Goal: Task Accomplishment & Management: Manage account settings

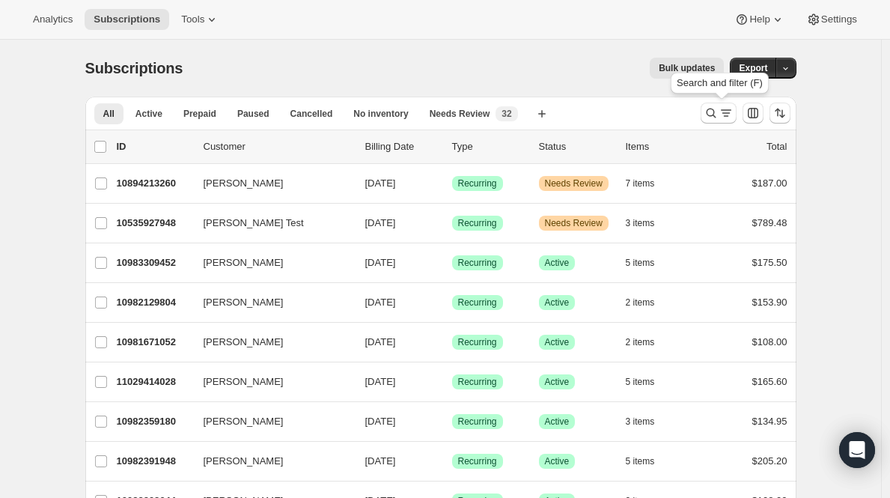
click at [706, 113] on button "Search and filter results" at bounding box center [719, 113] width 36 height 21
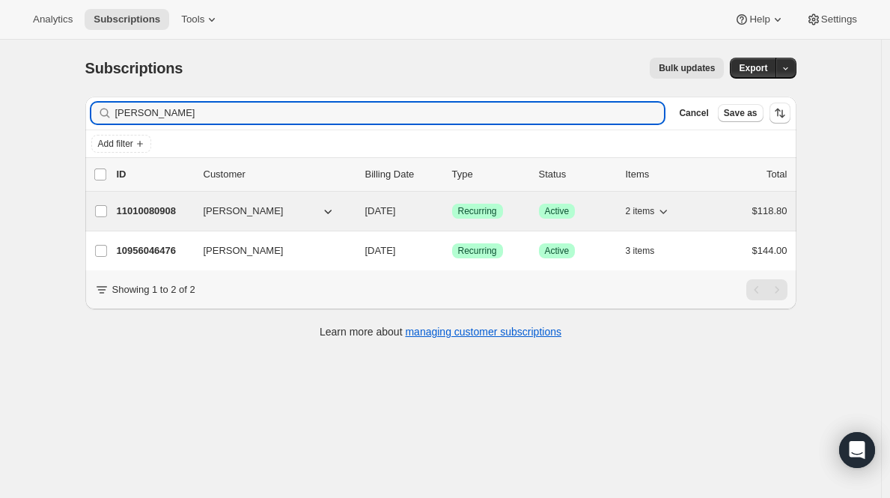
type input "[PERSON_NAME]"
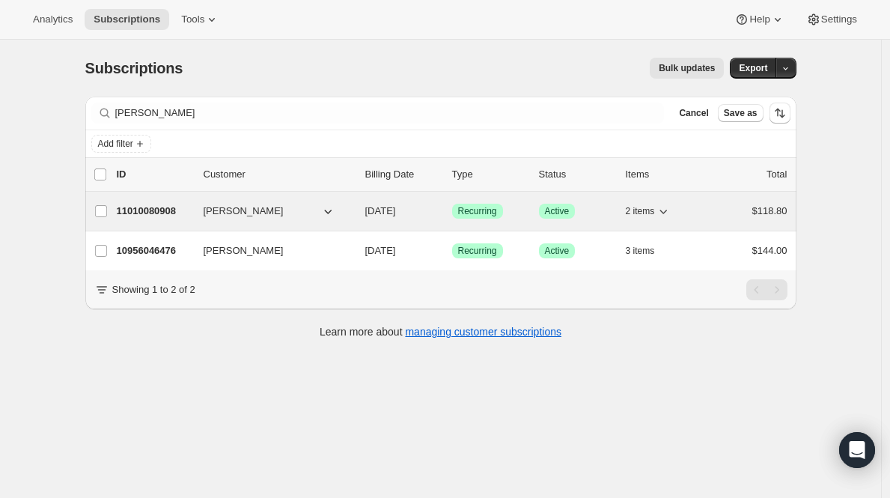
click at [164, 207] on p "11010080908" at bounding box center [154, 211] width 75 height 15
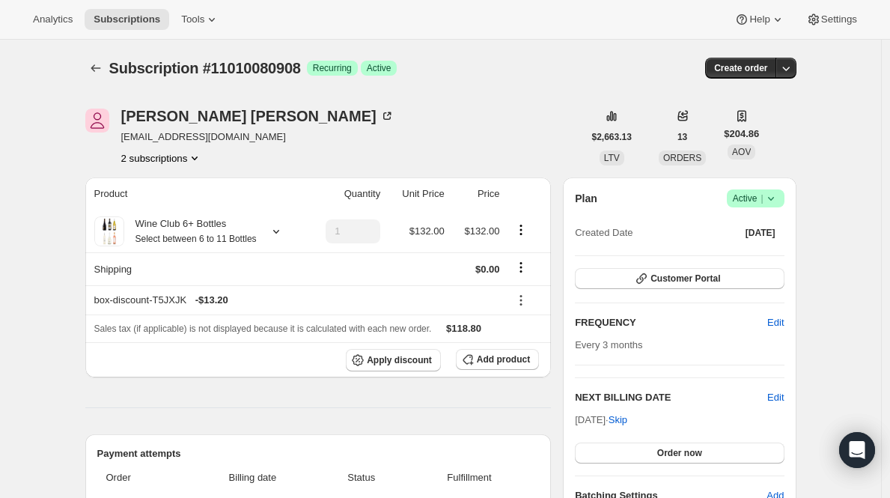
click at [763, 194] on span "Active |" at bounding box center [756, 198] width 46 height 15
click at [749, 253] on span "Cancel subscription" at bounding box center [755, 253] width 85 height 11
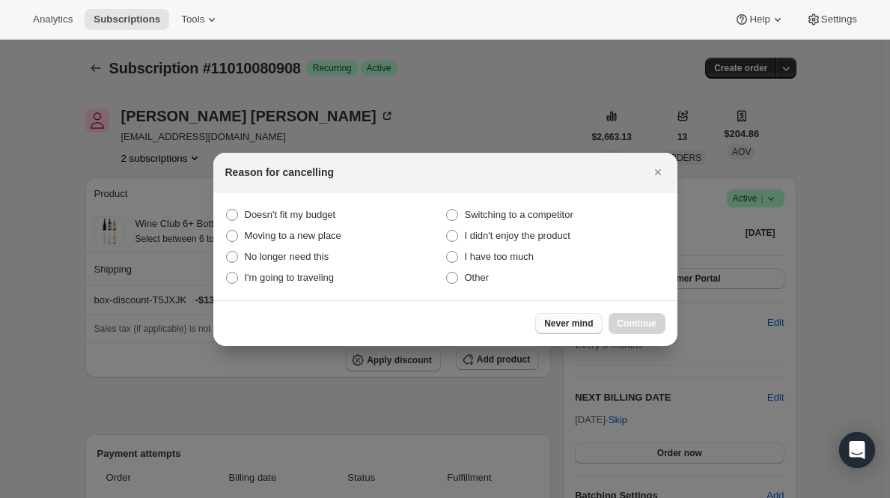
drag, startPoint x: 478, startPoint y: 279, endPoint x: 580, endPoint y: 317, distance: 109.2
click at [478, 279] on span "Other" at bounding box center [477, 277] width 25 height 11
click at [447, 272] on input "Other" at bounding box center [446, 272] width 1 height 1
radio input "true"
click at [624, 331] on button "Continue" at bounding box center [637, 323] width 57 height 21
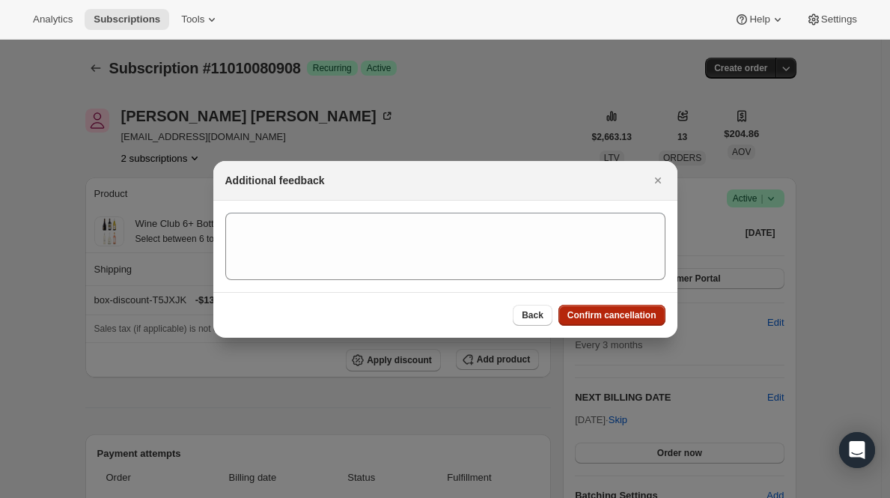
click at [624, 331] on div "Back Confirm cancellation" at bounding box center [445, 315] width 464 height 46
click at [624, 324] on button "Confirm cancellation" at bounding box center [611, 315] width 107 height 21
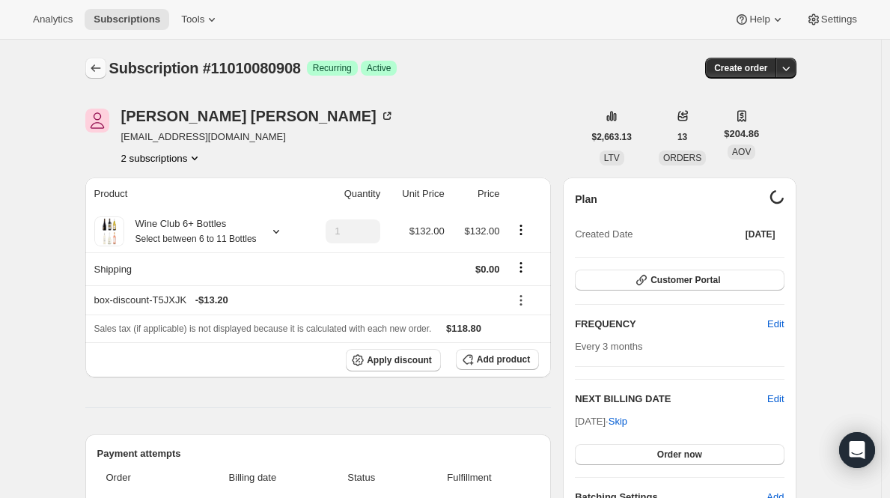
click at [99, 72] on icon "Subscriptions" at bounding box center [95, 68] width 15 height 15
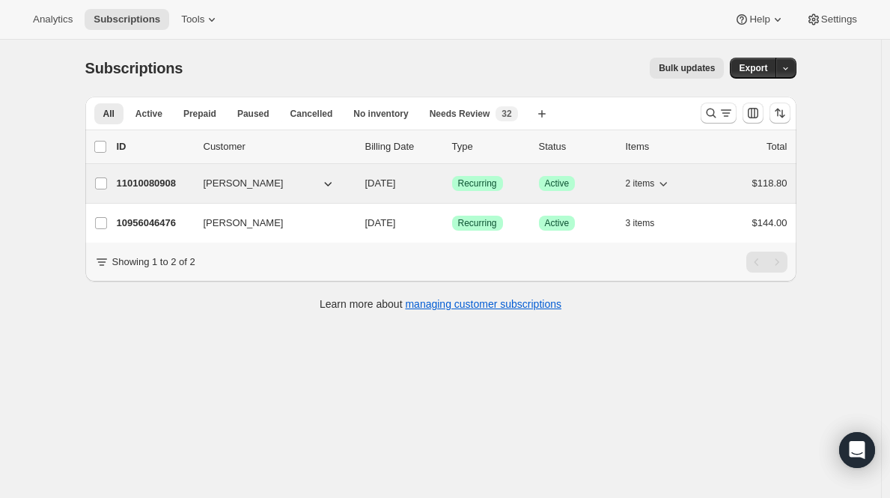
click at [159, 179] on p "11010080908" at bounding box center [154, 183] width 75 height 15
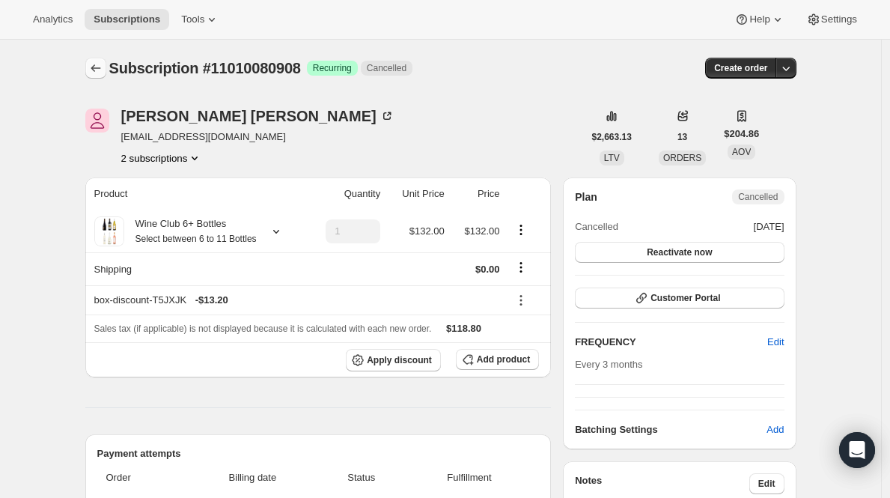
click at [104, 58] on button "Subscriptions" at bounding box center [95, 68] width 21 height 21
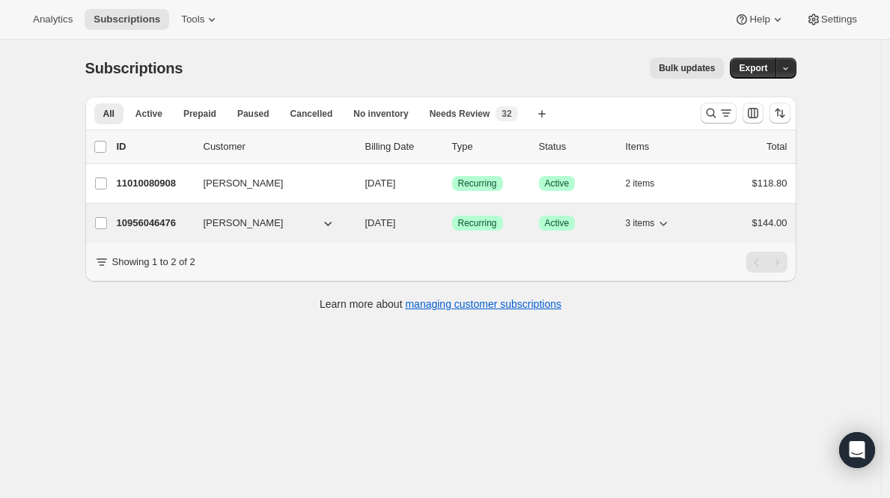
click at [170, 222] on p "10956046476" at bounding box center [154, 223] width 75 height 15
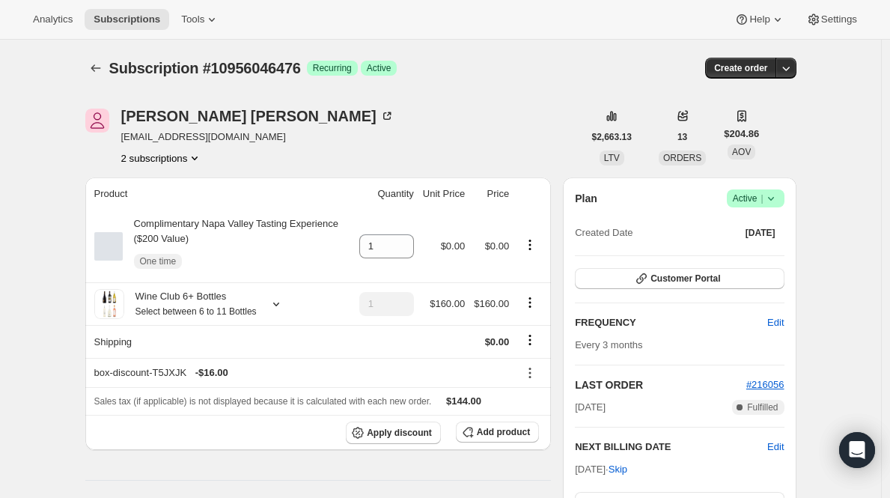
click at [779, 198] on icon at bounding box center [771, 198] width 15 height 15
click at [757, 255] on span "Cancel subscription" at bounding box center [755, 253] width 85 height 11
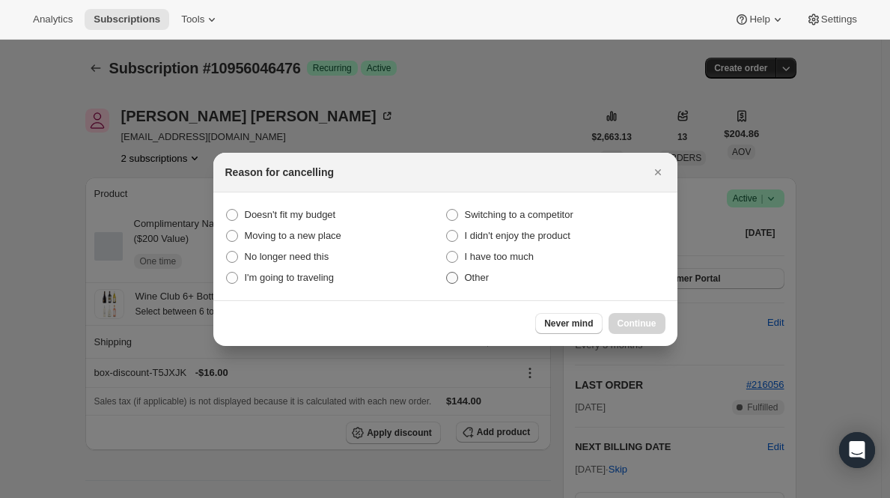
click at [476, 278] on span "Other" at bounding box center [477, 277] width 25 height 11
click at [447, 272] on input "Other" at bounding box center [446, 272] width 1 height 1
radio input "true"
click at [647, 323] on span "Continue" at bounding box center [637, 323] width 39 height 12
click at [647, 323] on button "Continue" at bounding box center [637, 323] width 57 height 21
